Goal: Find specific page/section: Find specific page/section

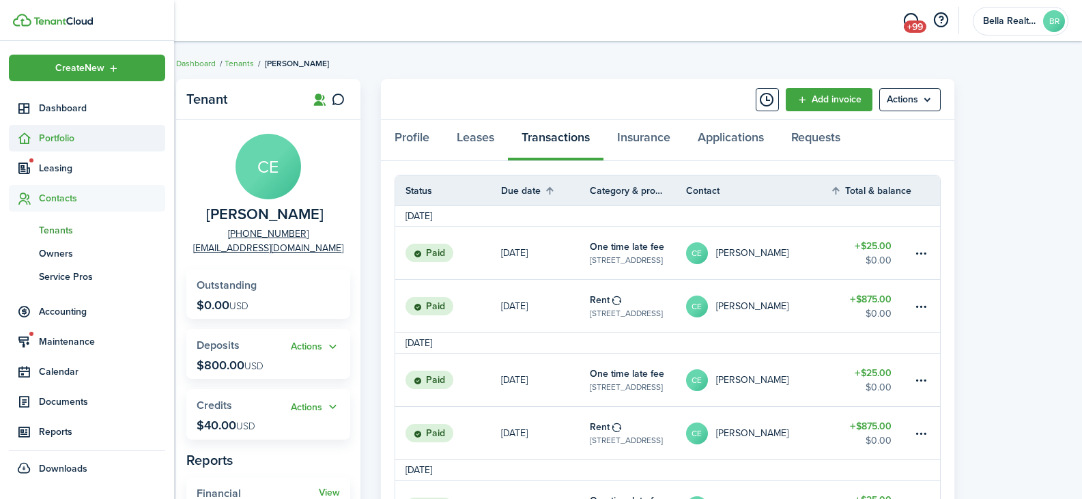
click at [48, 143] on span "Portfolio" at bounding box center [102, 138] width 126 height 14
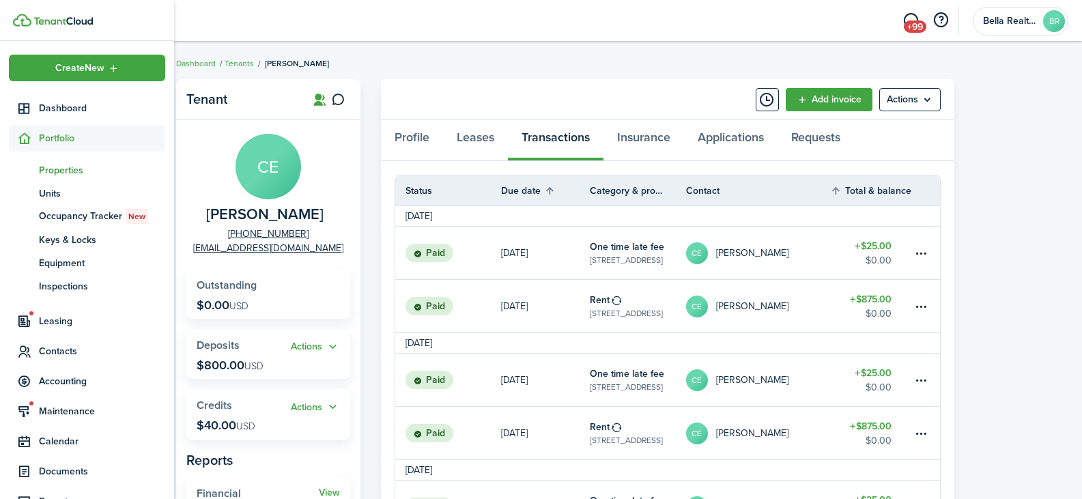
click at [48, 167] on span "Properties" at bounding box center [102, 170] width 126 height 14
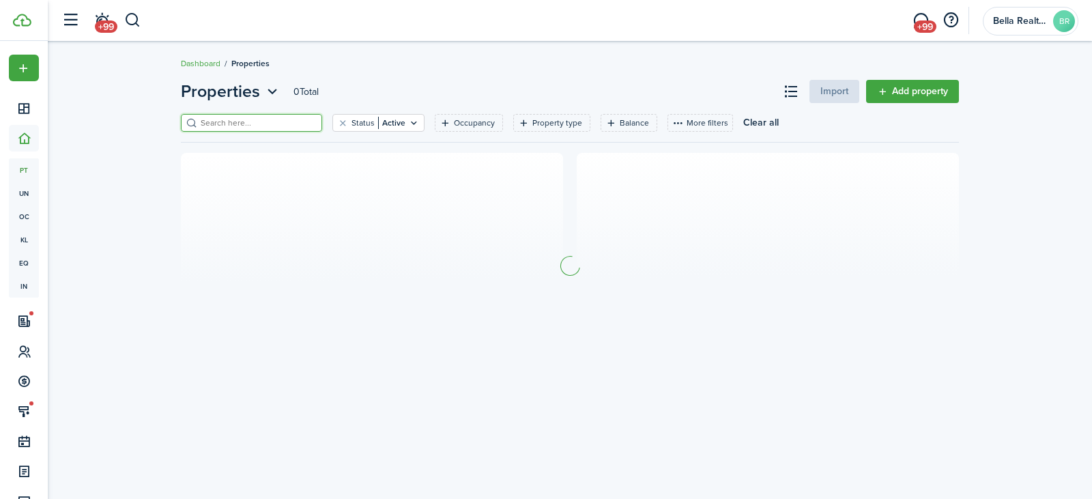
click at [242, 126] on input "search" at bounding box center [257, 123] width 120 height 13
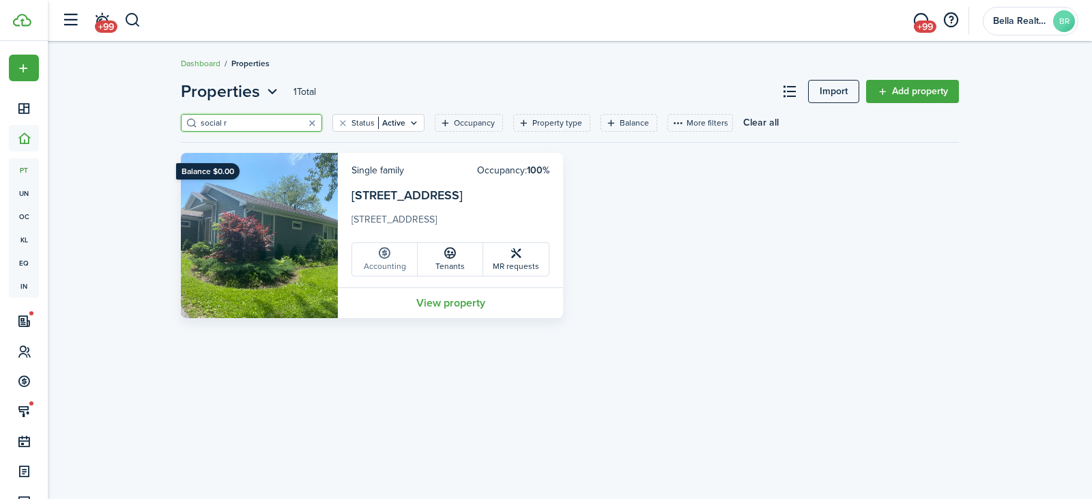
type input "social r"
click at [394, 254] on link "Accounting" at bounding box center [385, 259] width 66 height 33
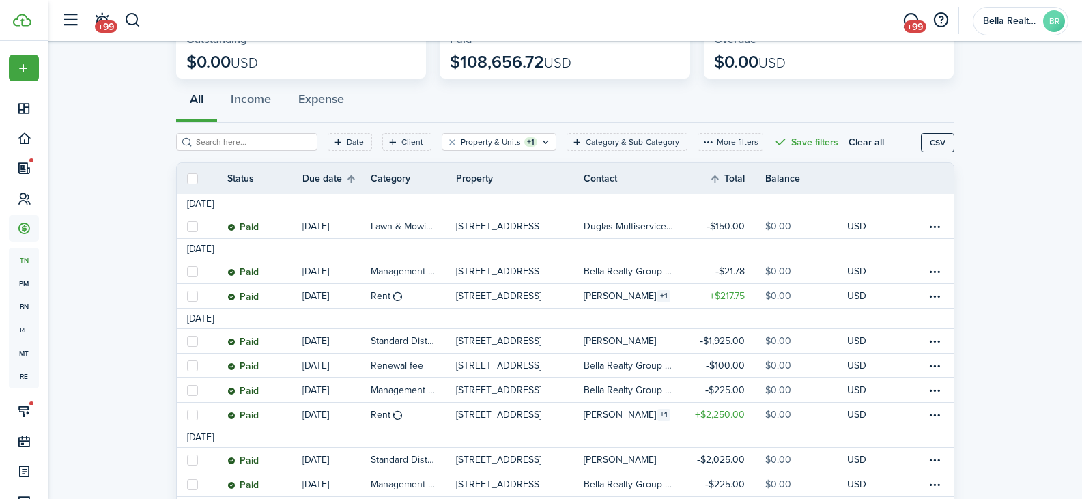
scroll to position [72, 0]
